Goal: Register for event/course

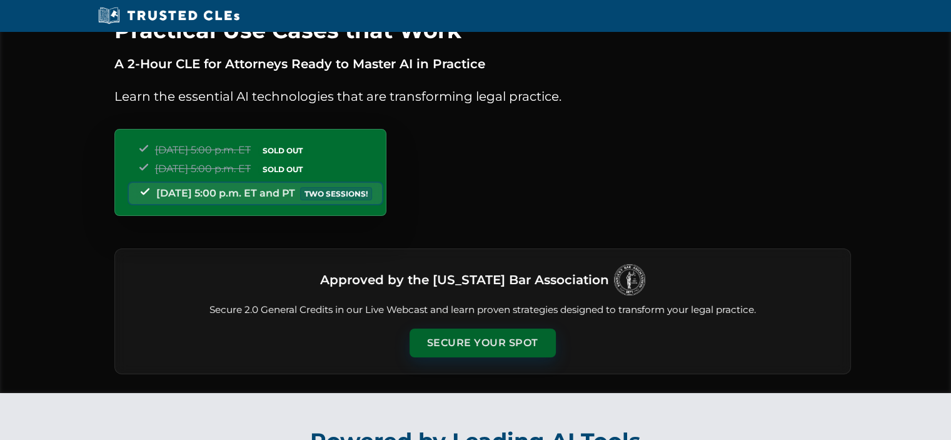
scroll to position [63, 0]
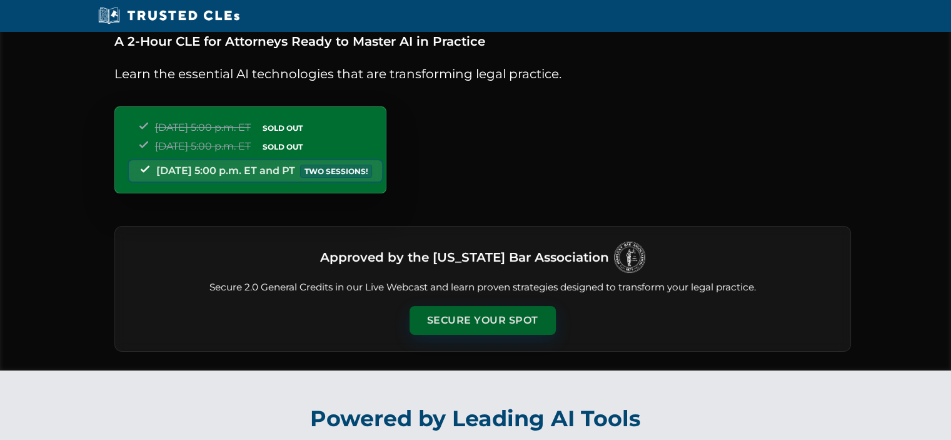
click at [504, 327] on button "Secure Your Spot" at bounding box center [483, 320] width 146 height 29
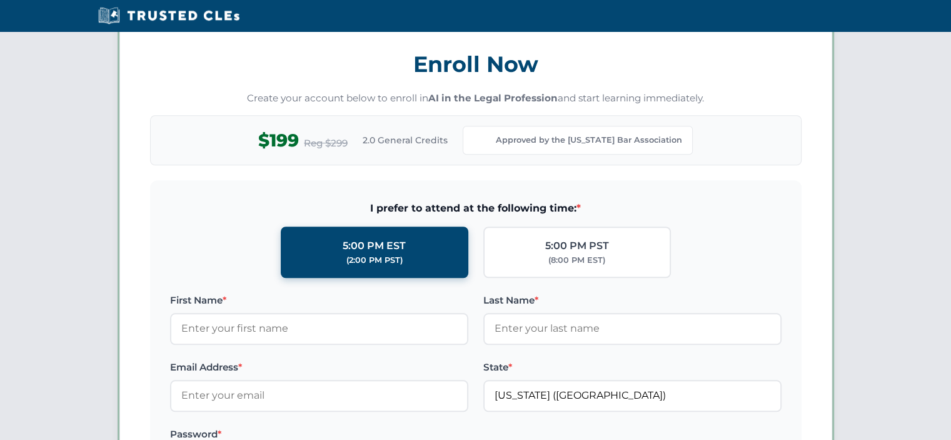
scroll to position [1082, 0]
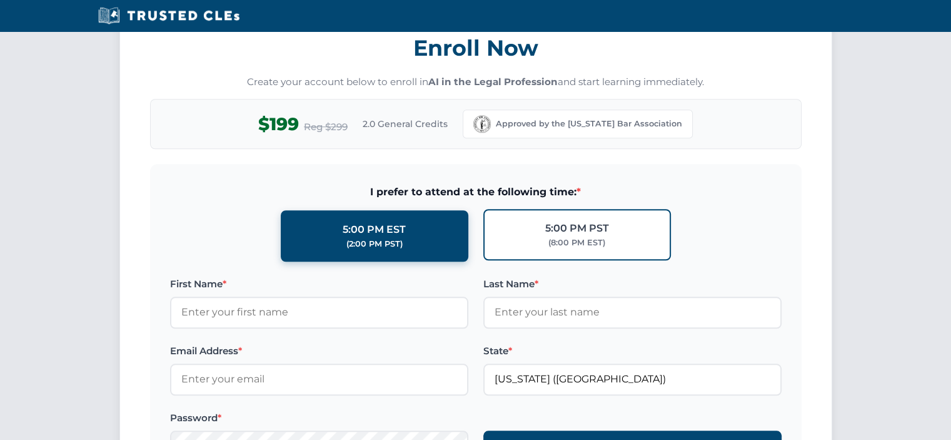
click at [597, 238] on div "(8:00 PM EST)" at bounding box center [576, 242] width 57 height 13
click at [0, 0] on input "5:00 PM PST (8:00 PM EST)" at bounding box center [0, 0] width 0 height 0
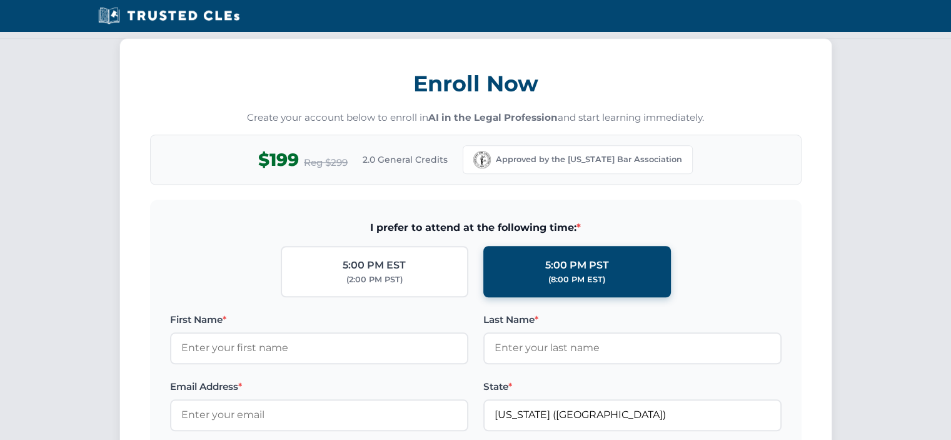
scroll to position [1144, 0]
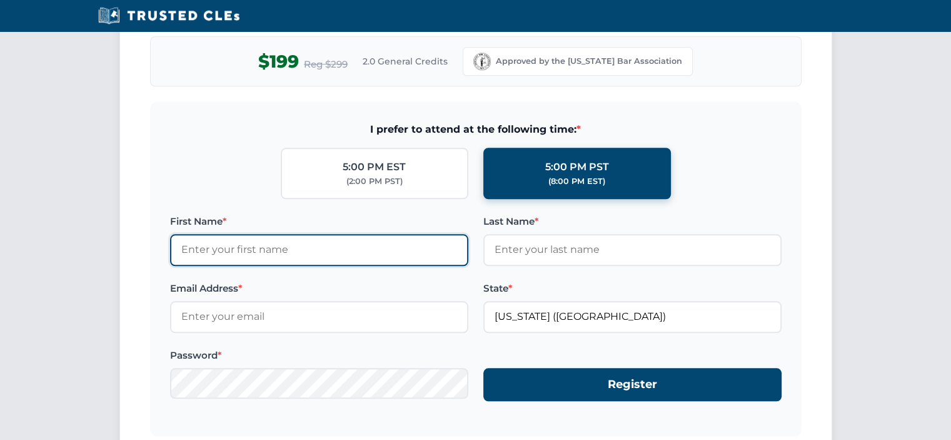
click at [238, 241] on input "First Name *" at bounding box center [319, 249] width 298 height 31
type input "Timothy"
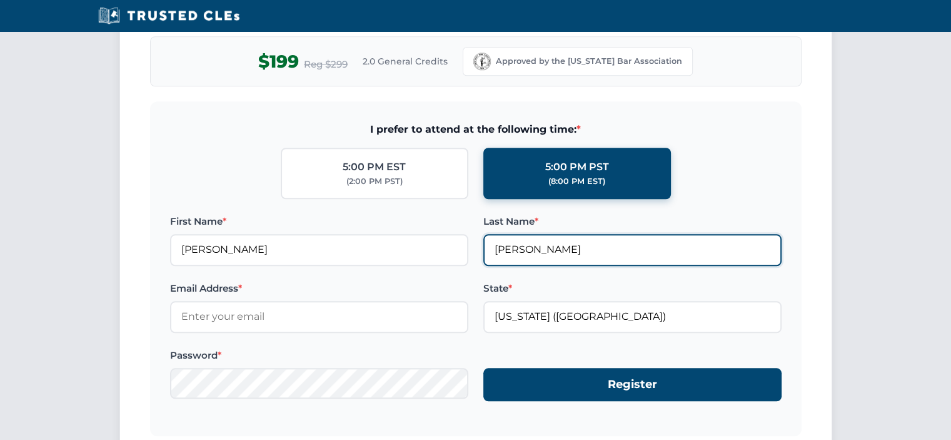
type input "Kenneally"
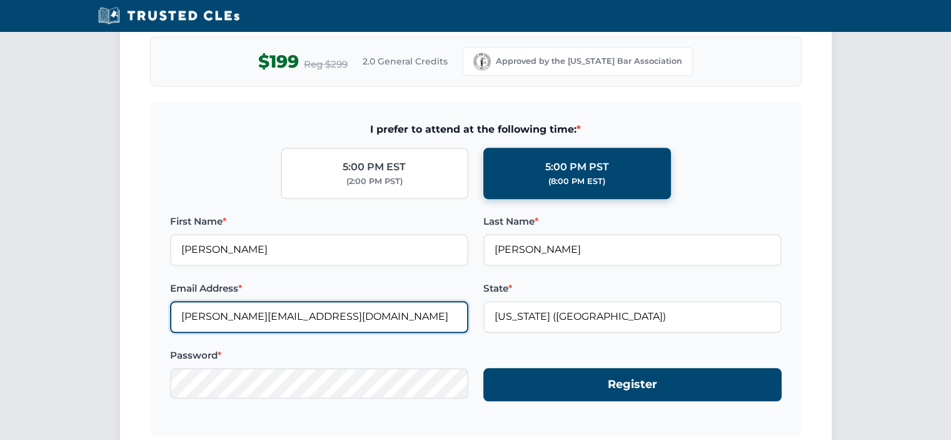
type input "tim@foleylawpractice.com"
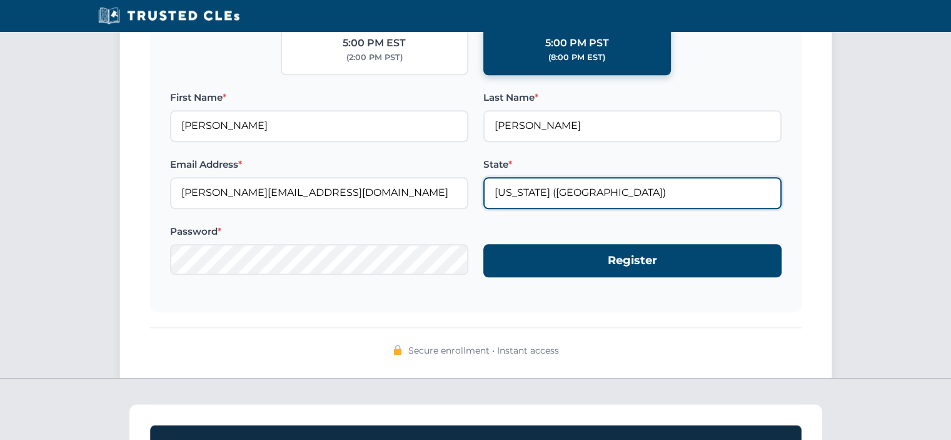
scroll to position [1269, 0]
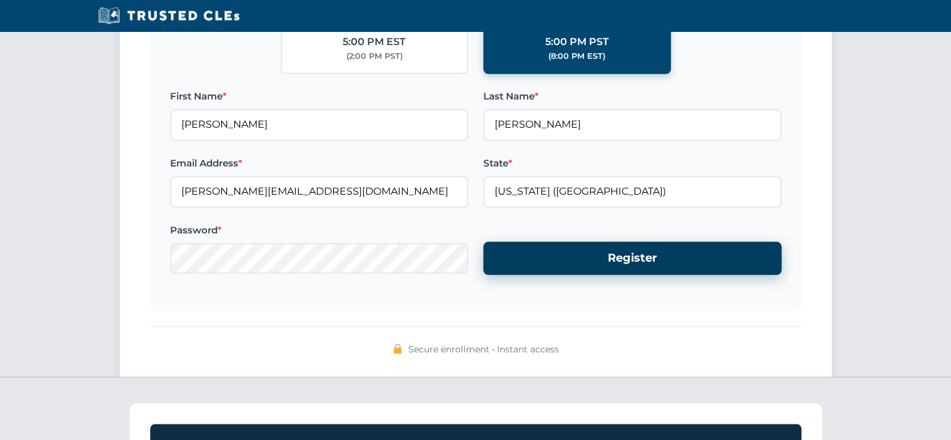
click at [768, 256] on button "Register" at bounding box center [632, 257] width 298 height 33
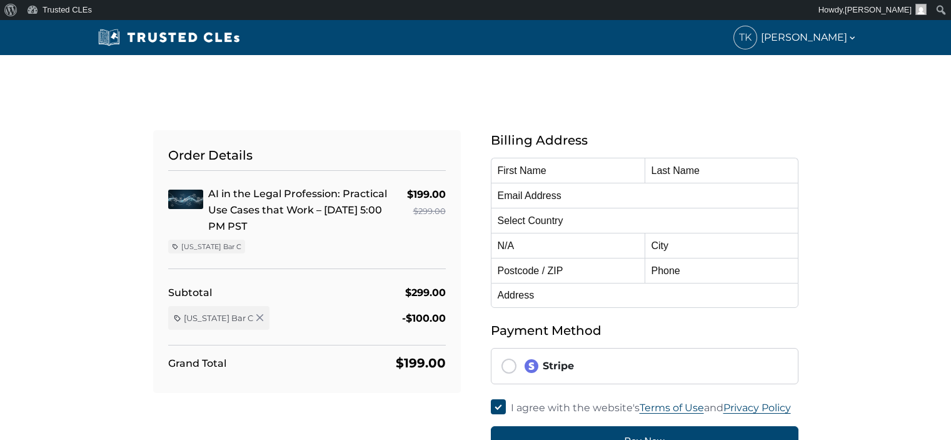
type input "[PERSON_NAME]"
type input "[PERSON_NAME][EMAIL_ADDRESS][DOMAIN_NAME]"
select select "United States"
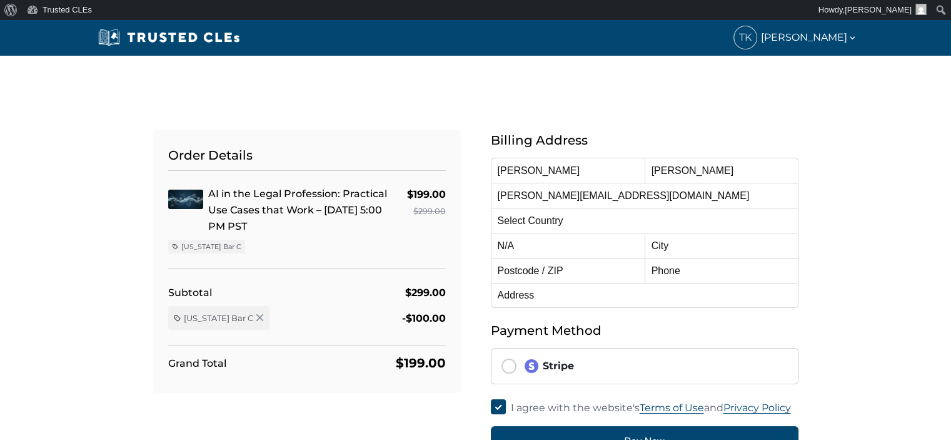
radio input "true"
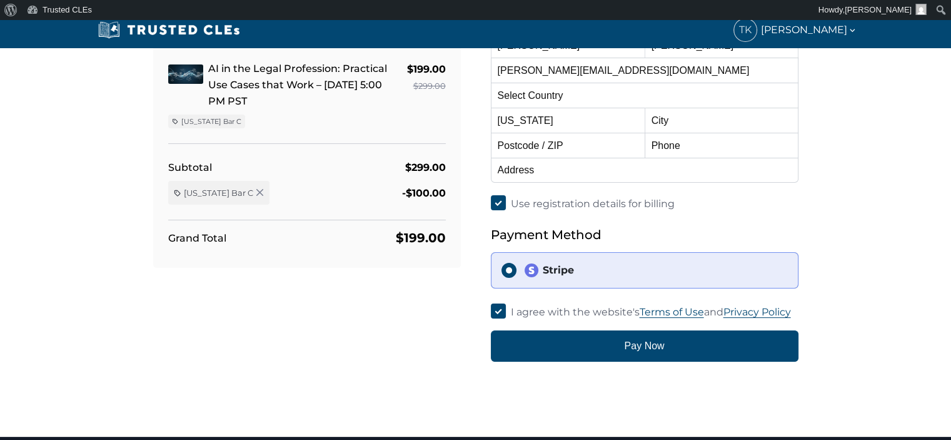
scroll to position [63, 0]
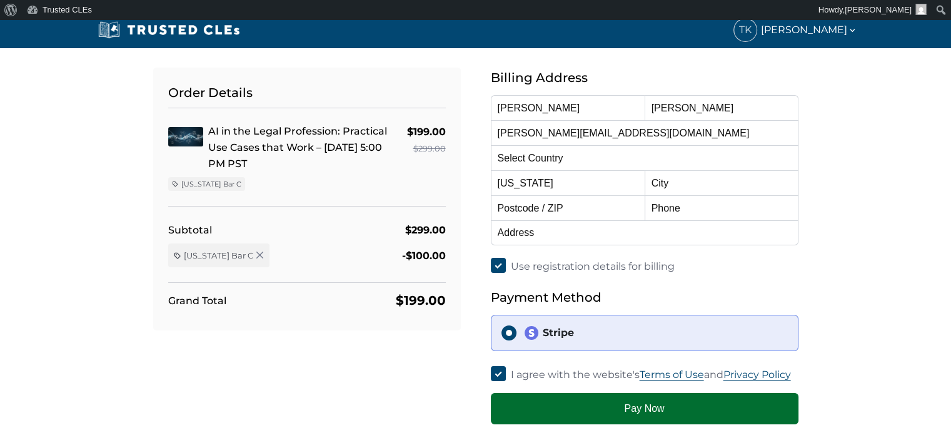
click at [688, 405] on button "Pay Now" at bounding box center [645, 408] width 308 height 31
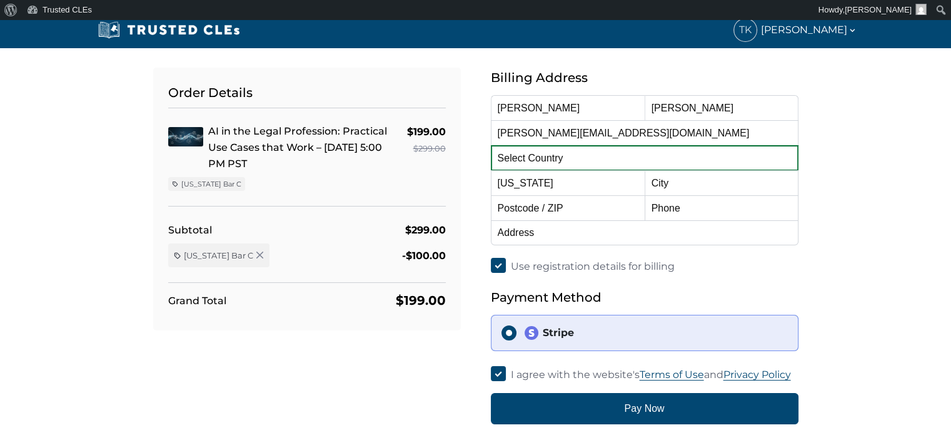
click at [595, 155] on select "Select Country Afghanistan Aland Islands Albania Algeria American Samoa Andorra…" at bounding box center [645, 157] width 308 height 25
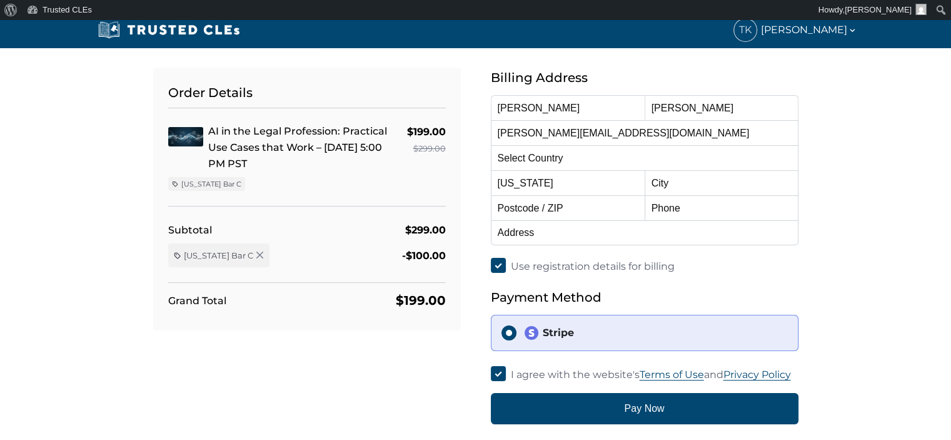
click at [835, 153] on div "Order Details AI in the Legal Profession: Practical Use Cases that Work – 10/15…" at bounding box center [475, 231] width 825 height 386
click at [563, 188] on select "Alabama Alaska American Samoa Arizona Arkansas Baker Island California Colorado…" at bounding box center [568, 182] width 154 height 25
select select "Massachusetts"
click at [675, 187] on input "text" at bounding box center [722, 182] width 154 height 25
type input "Falmouth"
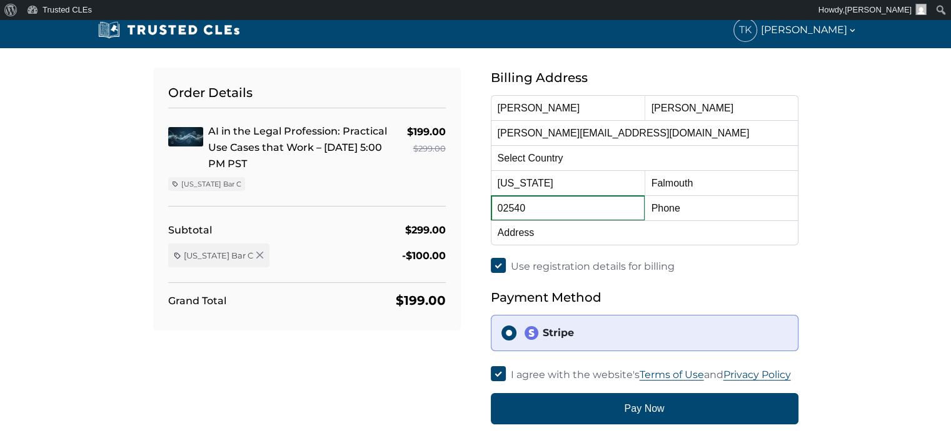
type input "02540"
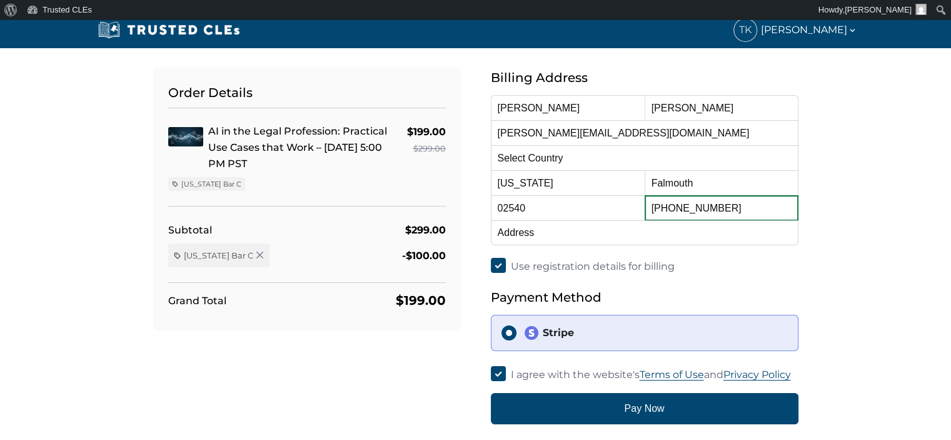
type input "508-548-4888"
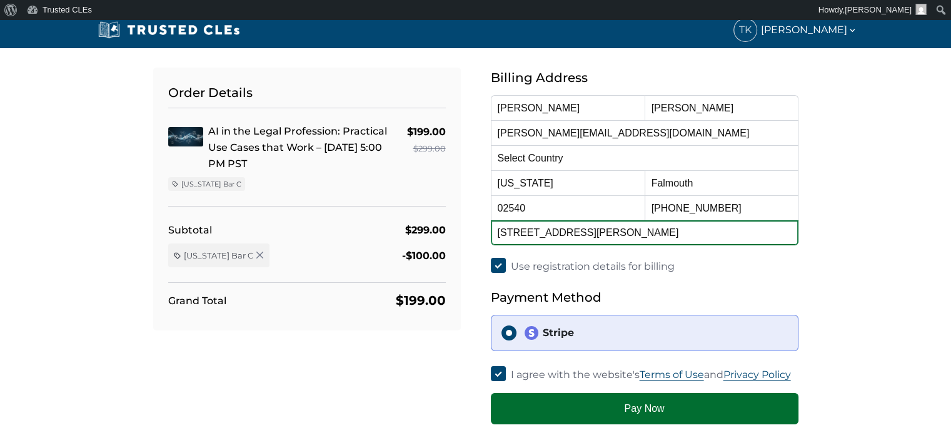
type input "245 Jones Road"
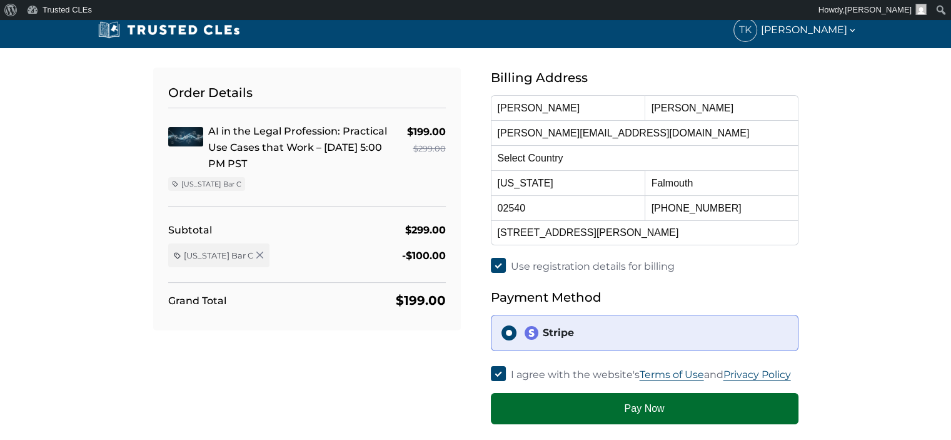
click at [643, 406] on button "Pay Now" at bounding box center [645, 408] width 308 height 31
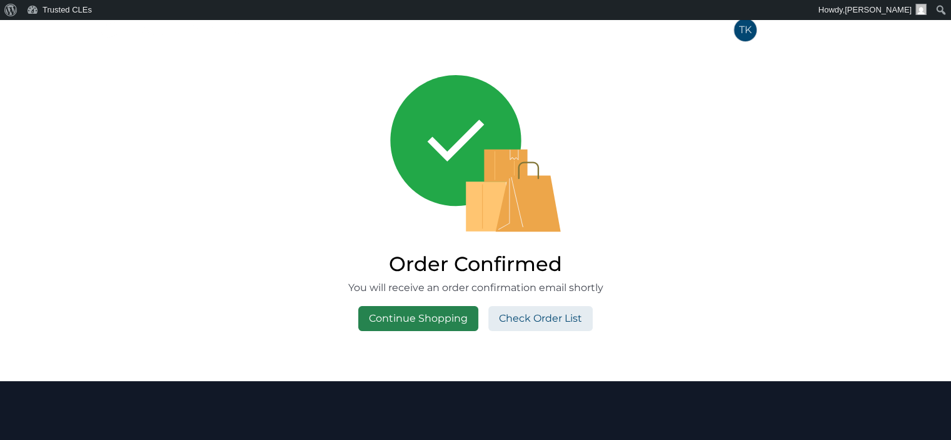
click at [436, 322] on link "Continue Shopping" at bounding box center [418, 318] width 120 height 25
